Goal: Communication & Community: Answer question/provide support

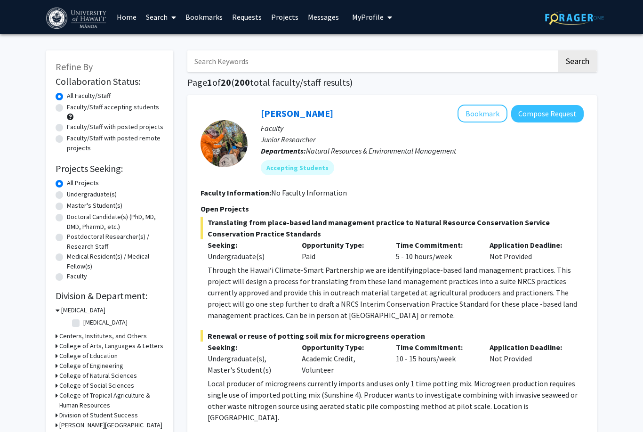
click at [326, 19] on link "Messages" at bounding box center [323, 16] width 40 height 33
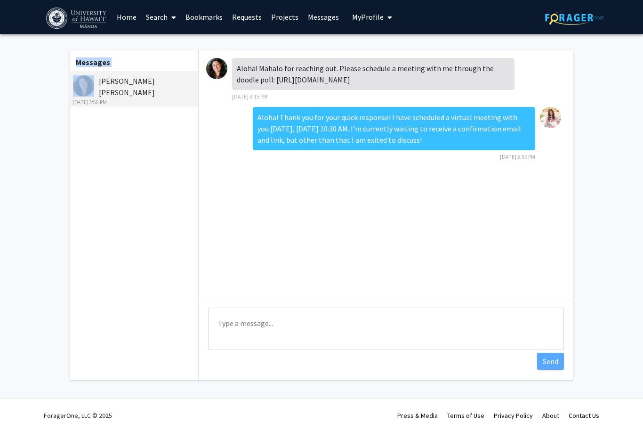
click at [120, 81] on div "[PERSON_NAME] [PERSON_NAME] [DATE] 3:50 PM" at bounding box center [134, 90] width 123 height 31
click at [172, 81] on div "[PERSON_NAME] [PERSON_NAME] [DATE] 3:50 PM" at bounding box center [134, 90] width 123 height 31
click at [86, 85] on img at bounding box center [83, 85] width 21 height 21
click at [313, 124] on div "Aloha! Thank you for your quick response! I have scheduled a virtual meeting wi…" at bounding box center [394, 128] width 282 height 43
copy div "Aloha! Thank you for your quick response! I have scheduled a virtual meeting wi…"
